Goal: Communication & Community: Answer question/provide support

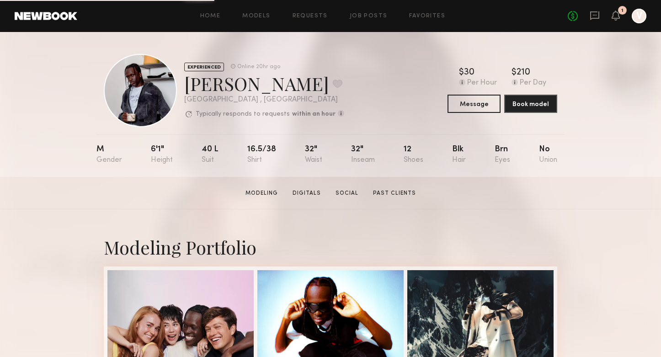
click at [312, 21] on div "Home Models Requests Job Posts Favorites Sign Out No fees up to $5,000 1 V" at bounding box center [361, 16] width 569 height 15
click at [312, 19] on div "Home Models Requests Job Posts Favorites Sign Out No fees up to $5,000 1 V" at bounding box center [361, 16] width 569 height 15
click at [312, 16] on link "Requests" at bounding box center [309, 16] width 35 height 6
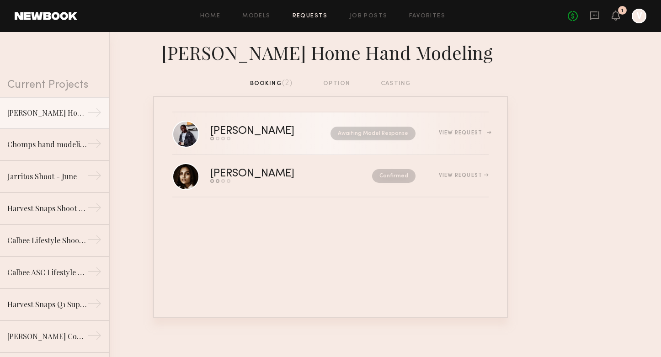
click at [418, 145] on link "[PERSON_NAME] Send request Model response Review hours worked Pay model Awaitin…" at bounding box center [330, 133] width 316 height 42
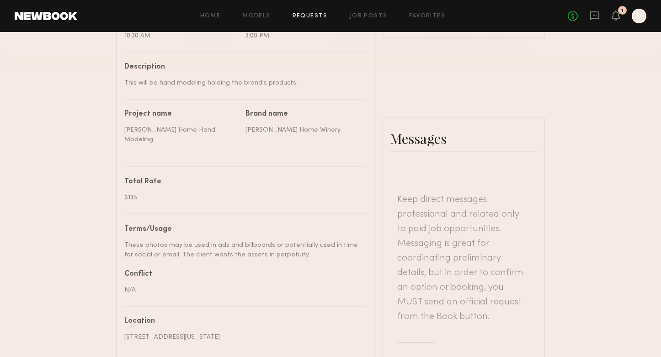
scroll to position [499, 0]
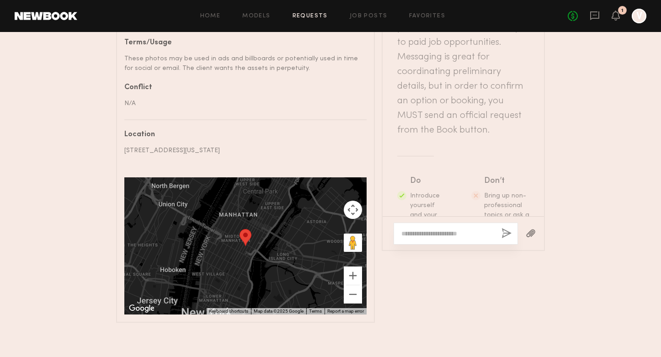
click at [434, 222] on div at bounding box center [455, 233] width 124 height 22
click at [433, 229] on textarea at bounding box center [447, 233] width 93 height 9
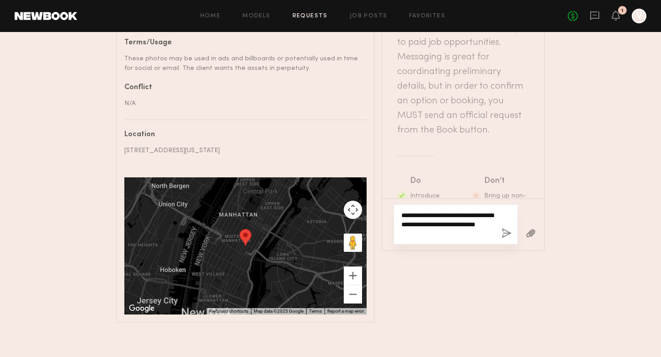
type textarea "**********"
click at [503, 228] on button "button" at bounding box center [506, 233] width 10 height 11
